Goal: Information Seeking & Learning: Find specific fact

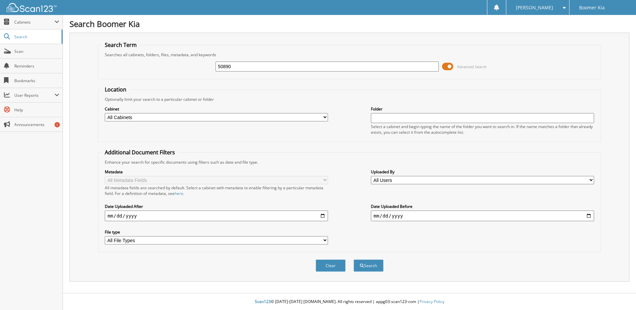
type input "50890"
click at [354, 259] on button "Search" at bounding box center [369, 265] width 30 height 12
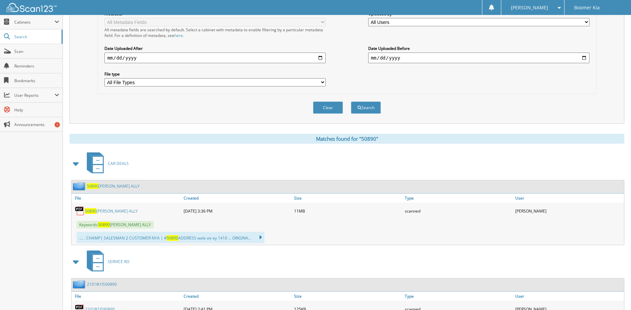
scroll to position [197, 0]
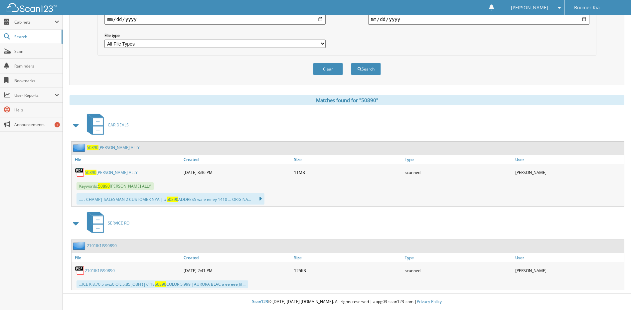
click at [111, 171] on link "50890 [PERSON_NAME] ALLY" at bounding box center [111, 173] width 53 height 6
click at [417, 64] on div "Clear Search" at bounding box center [346, 69] width 499 height 27
click at [122, 172] on link "50890 [PERSON_NAME] ALLY" at bounding box center [111, 173] width 53 height 6
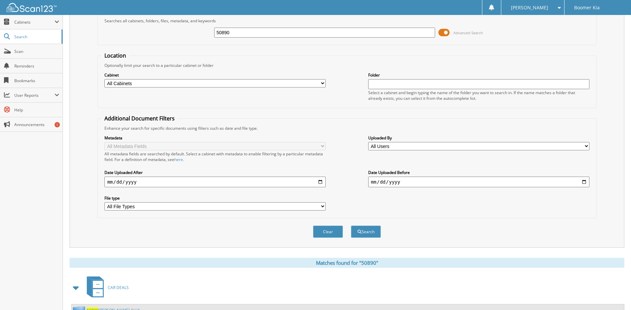
scroll to position [0, 0]
